Goal: Information Seeking & Learning: Learn about a topic

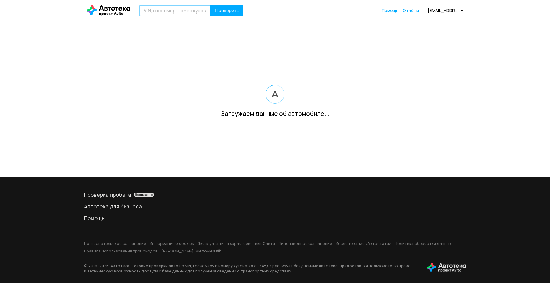
click at [190, 9] on input "text" at bounding box center [175, 11] width 72 height 12
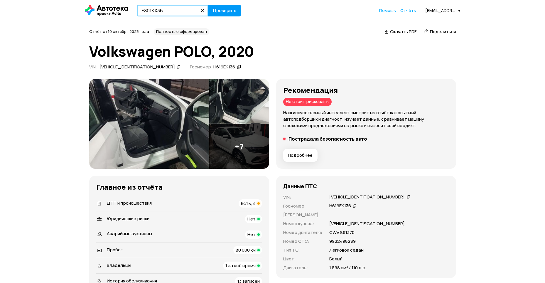
type input "Е801КХ36"
click at [215, 11] on span "Проверить" at bounding box center [224, 10] width 23 height 5
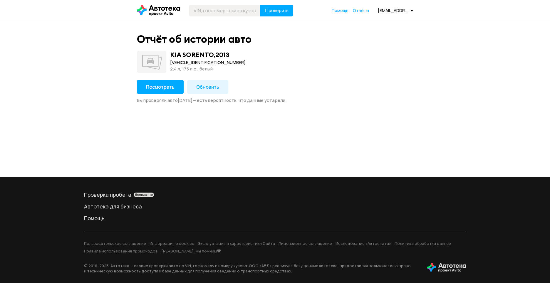
click at [215, 84] on span "Обновить" at bounding box center [207, 87] width 23 height 6
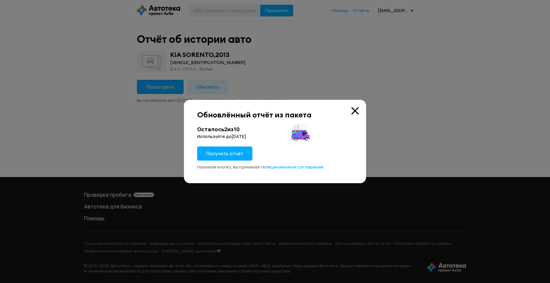
click at [235, 155] on span "Получить отчёт" at bounding box center [224, 153] width 37 height 6
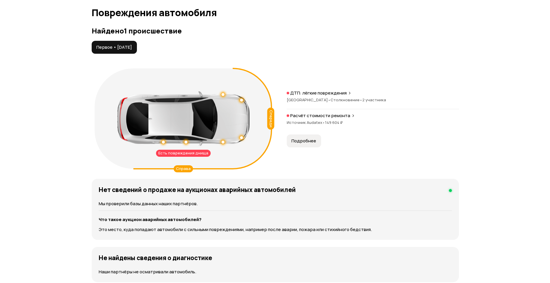
scroll to position [587, 0]
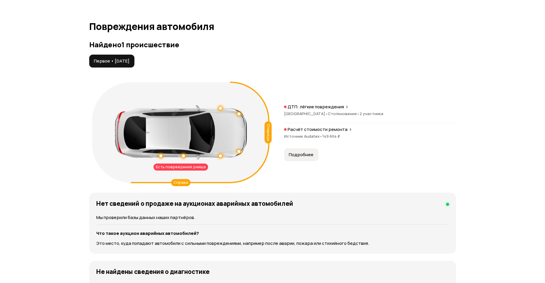
click at [335, 110] on div "ДТП: лёгкие повреждения [GEOGRAPHIC_DATA] • Столкновение • 2 участника" at bounding box center [370, 113] width 172 height 19
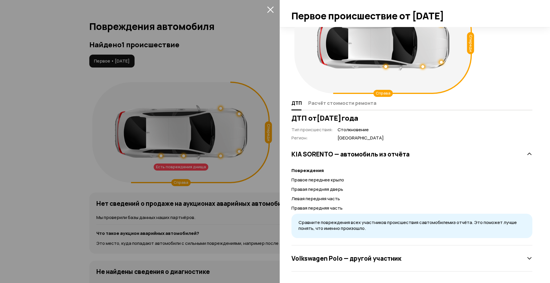
scroll to position [37, 0]
click at [357, 104] on span "Расчёт стоимости ремонта" at bounding box center [342, 103] width 68 height 6
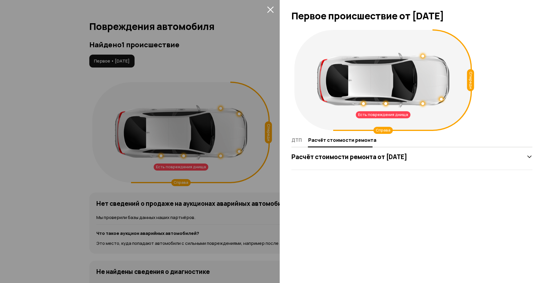
click at [407, 158] on h3 "Расчёт стоимости ремонта от [DATE]" at bounding box center [349, 157] width 116 height 8
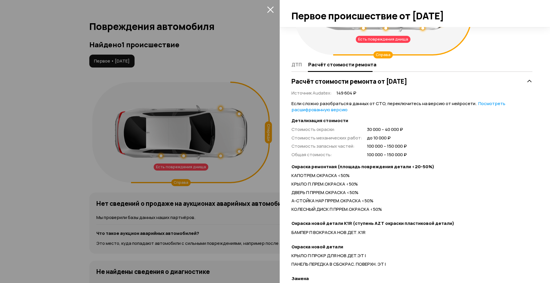
scroll to position [63, 0]
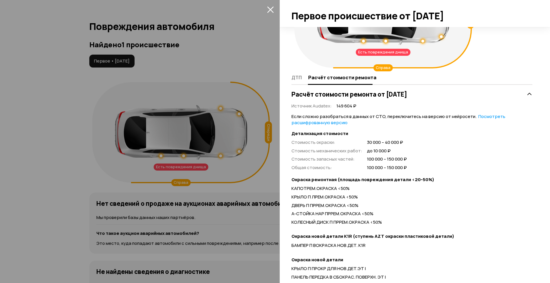
click at [493, 70] on div "Есть повреждения днища Спереди [PERSON_NAME]" at bounding box center [411, 17] width 241 height 106
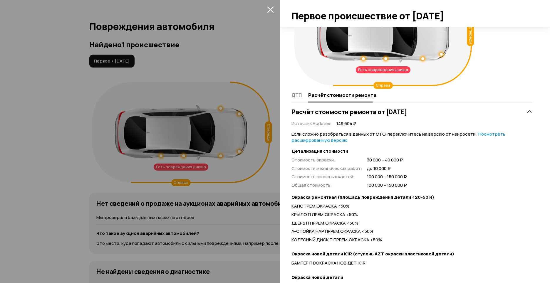
scroll to position [59, 0]
